Goal: Browse casually: Explore the website without a specific task or goal

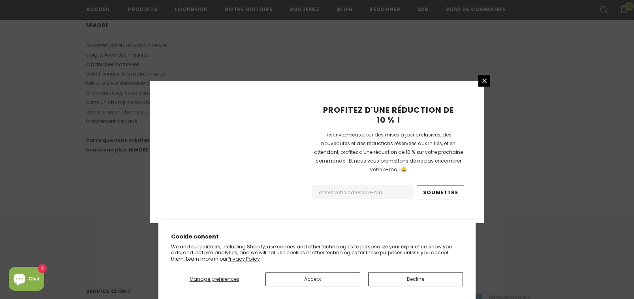
scroll to position [530, 0]
